Goal: Navigation & Orientation: Find specific page/section

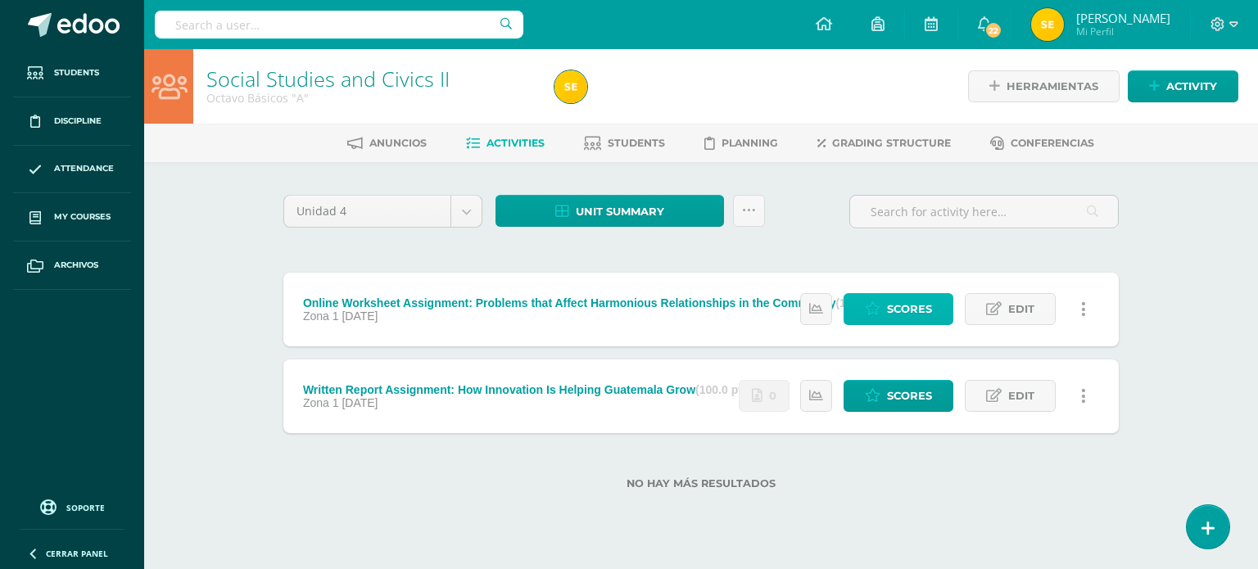
click at [881, 304] on icon at bounding box center [873, 309] width 16 height 14
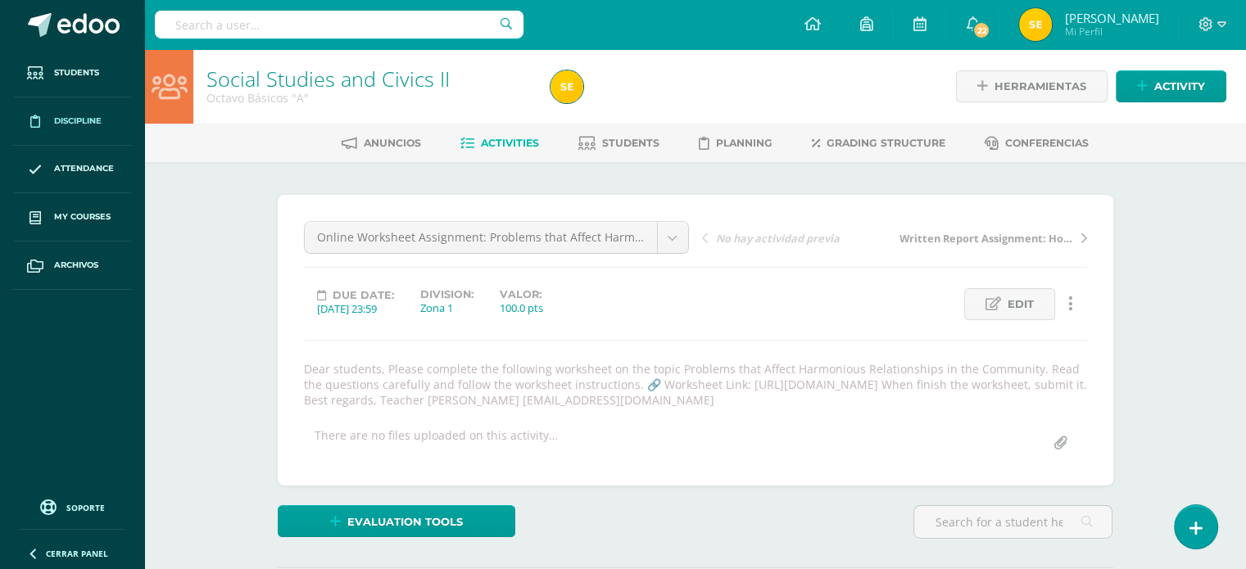
click at [62, 115] on span "Discipline" at bounding box center [78, 121] width 48 height 13
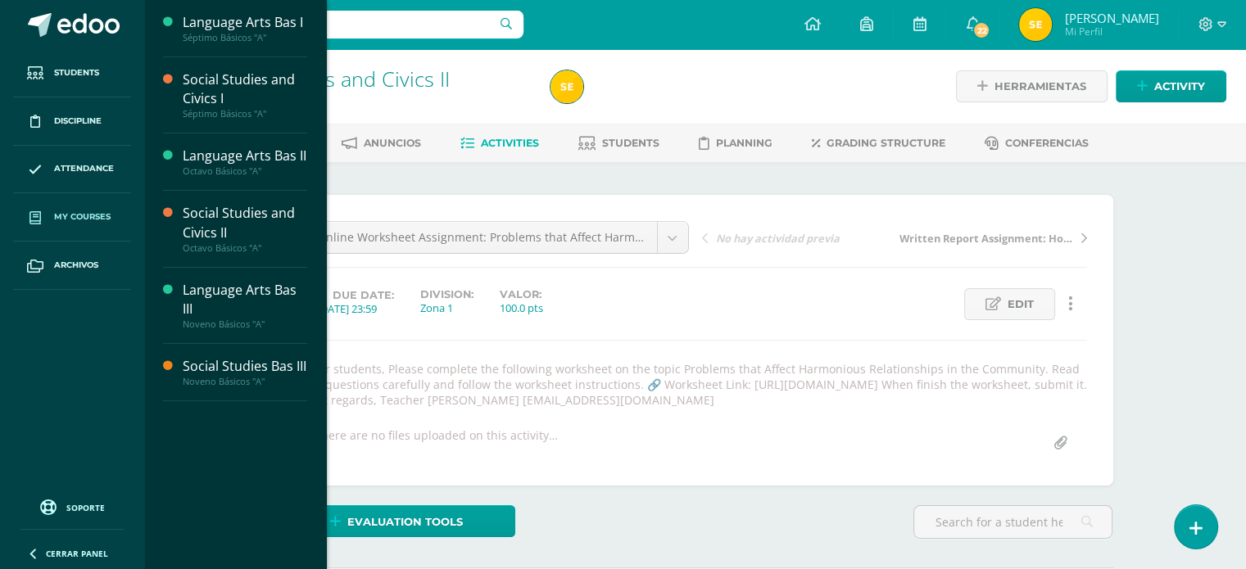
click at [58, 218] on span "My courses" at bounding box center [82, 217] width 57 height 13
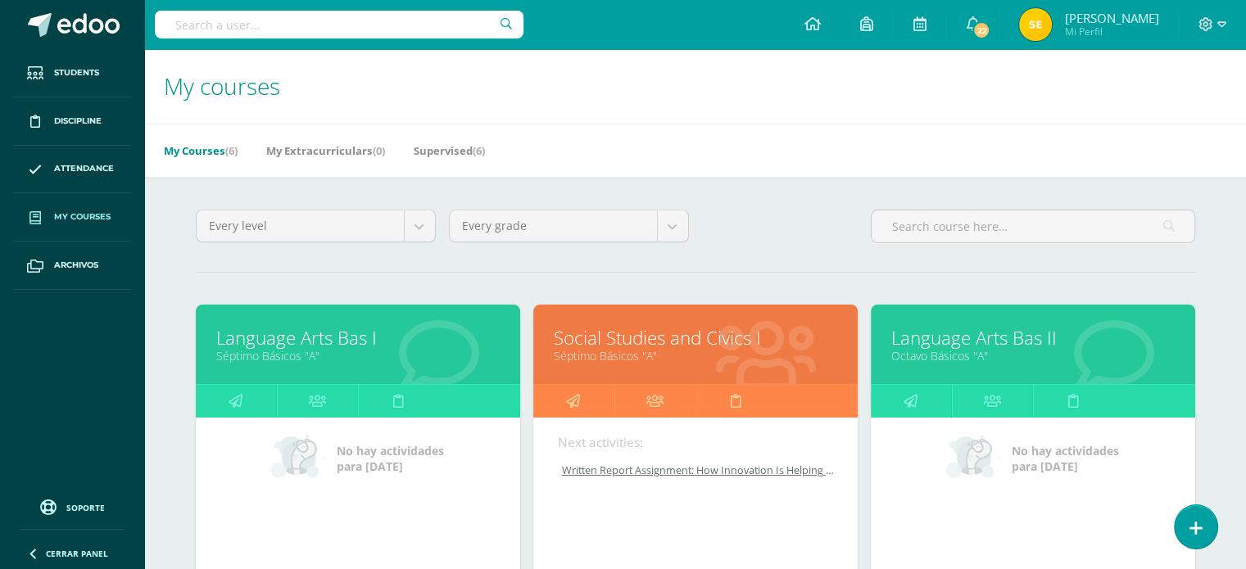
click at [590, 554] on div "Next activities: Written Report Assignment: How Innovation Is Helping Guatemala…" at bounding box center [695, 500] width 324 height 164
